Goal: Transaction & Acquisition: Purchase product/service

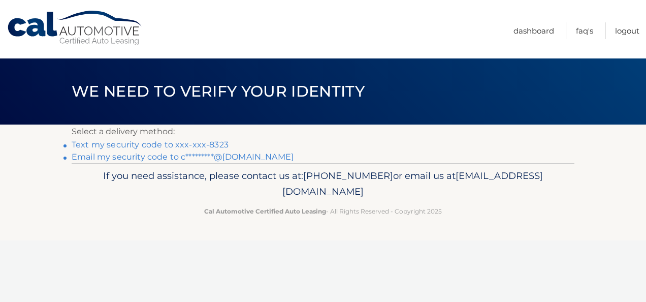
click at [217, 146] on link "Text my security code to xxx-xxx-8323" at bounding box center [150, 145] width 157 height 10
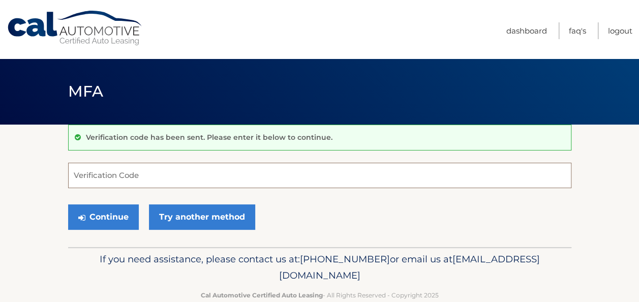
click at [189, 172] on input "Verification Code" at bounding box center [319, 175] width 503 height 25
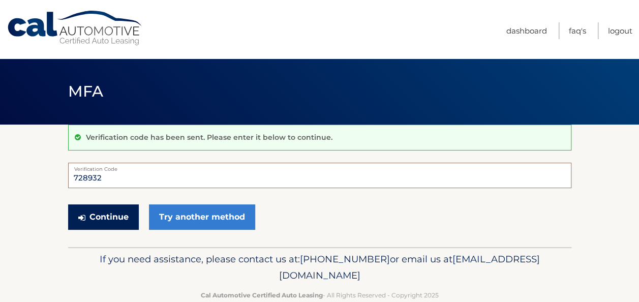
type input "728932"
click at [119, 216] on button "Continue" at bounding box center [103, 216] width 71 height 25
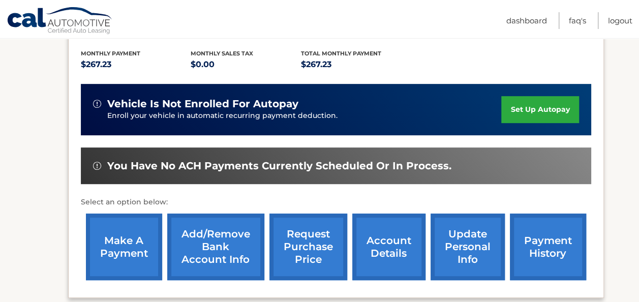
scroll to position [212, 0]
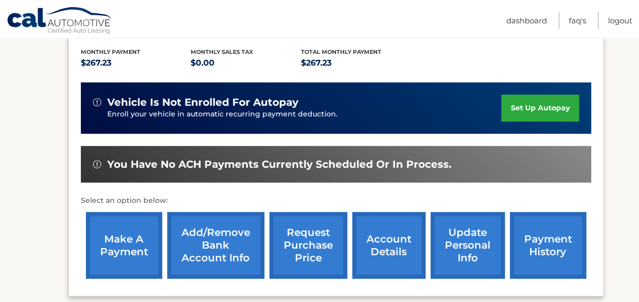
click at [115, 236] on link "make a payment" at bounding box center [124, 245] width 76 height 67
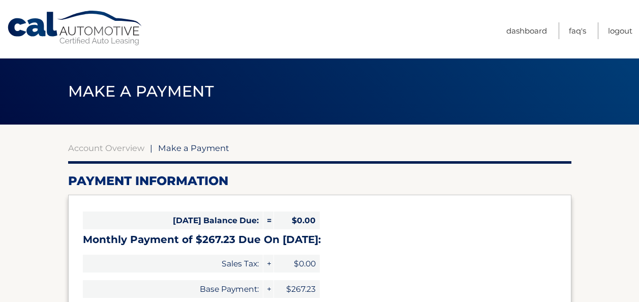
select select "YWU3ZmNjZjItYjg1NC00YmQ0LThmNTYtZWZlZjM4NTU1ZWQy"
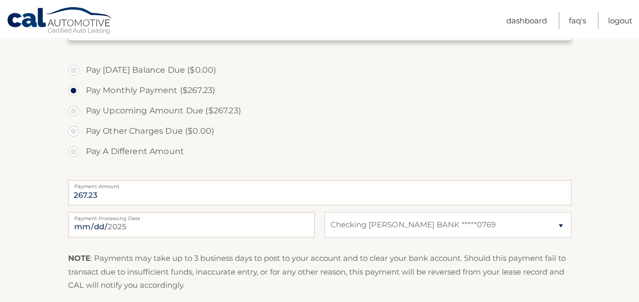
scroll to position [295, 0]
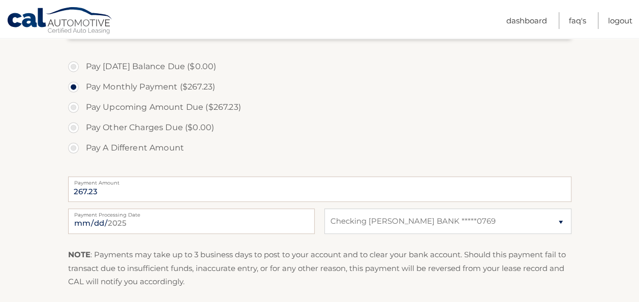
click at [599, 219] on section "Account Overview | Make a Payment Payment Information Today's Balance Due: = $0…" at bounding box center [319, 91] width 639 height 524
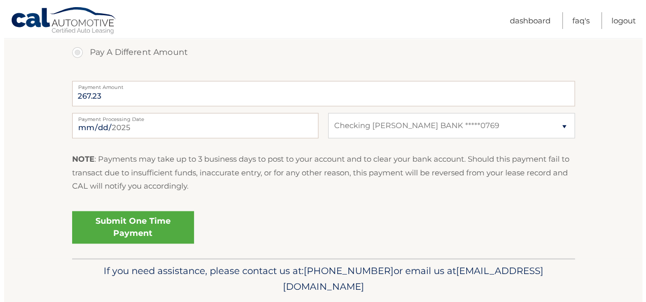
scroll to position [424, 0]
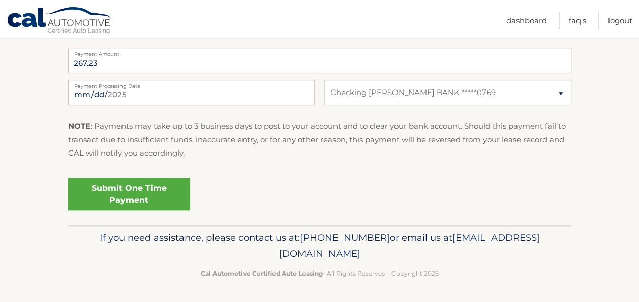
click at [103, 201] on link "Submit One Time Payment" at bounding box center [129, 194] width 122 height 33
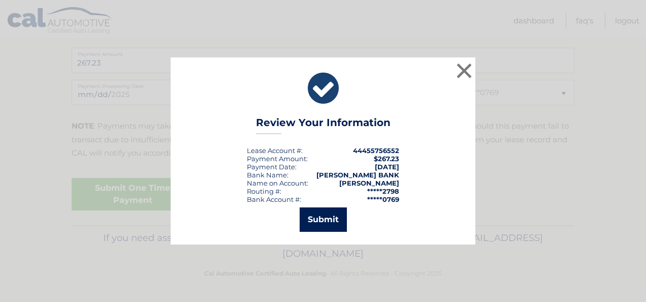
click at [313, 216] on button "Submit" at bounding box center [323, 219] width 47 height 24
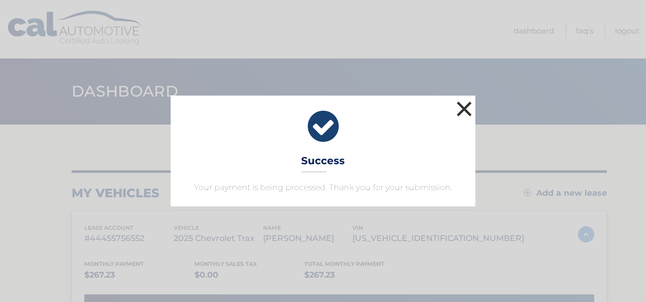
click at [461, 107] on button "×" at bounding box center [464, 109] width 20 height 20
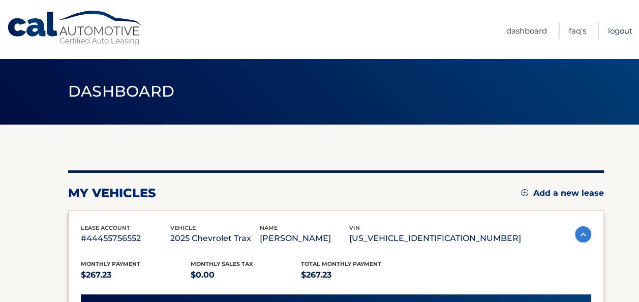
click at [609, 31] on link "Logout" at bounding box center [620, 30] width 24 height 17
